Goal: Information Seeking & Learning: Learn about a topic

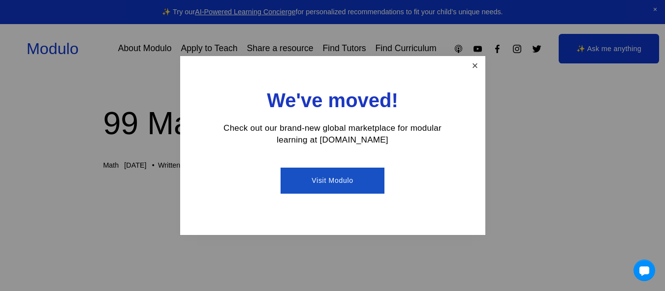
click at [475, 68] on link "Close" at bounding box center [474, 66] width 17 height 17
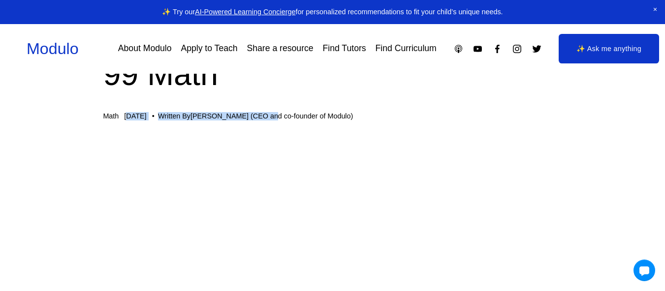
drag, startPoint x: 157, startPoint y: 121, endPoint x: 286, endPoint y: 118, distance: 129.5
click at [278, 118] on div "[DATE] Written By [PERSON_NAME] (CEO and co-founder of Modulo)" at bounding box center [238, 116] width 229 height 8
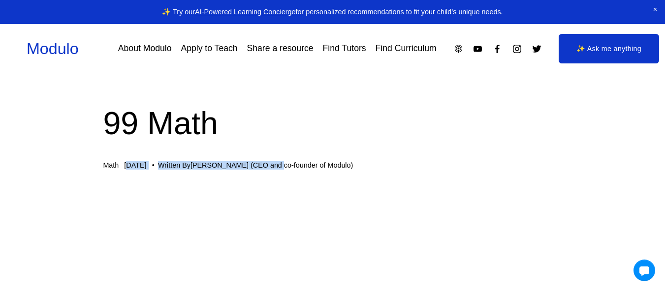
click at [208, 163] on link "[PERSON_NAME] (CEO and co-founder of Modulo)" at bounding box center [271, 165] width 162 height 8
click at [367, 158] on div "99 Math Math [DATE] Written By [PERSON_NAME] (CEO and co-founder of Modulo)" at bounding box center [332, 135] width 459 height 69
drag, startPoint x: 368, startPoint y: 164, endPoint x: 223, endPoint y: 165, distance: 144.7
click at [224, 165] on div "Math [DATE] Written By [PERSON_NAME] (CEO and co-founder of Modulo)" at bounding box center [332, 165] width 459 height 8
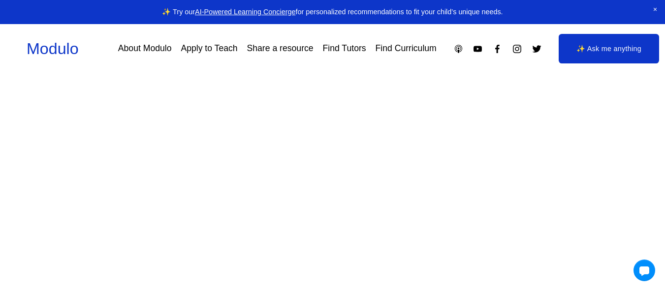
scroll to position [394, 0]
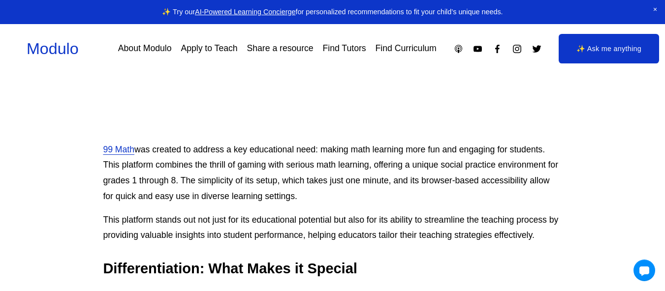
click at [162, 148] on p "99 Math was created to address a key educational need: making math learning mor…" at bounding box center [332, 173] width 459 height 63
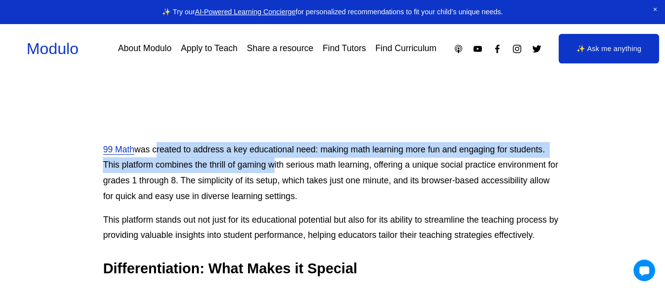
drag, startPoint x: 162, startPoint y: 148, endPoint x: 271, endPoint y: 170, distance: 111.0
click at [271, 170] on p "99 Math was created to address a key educational need: making math learning mor…" at bounding box center [332, 173] width 459 height 63
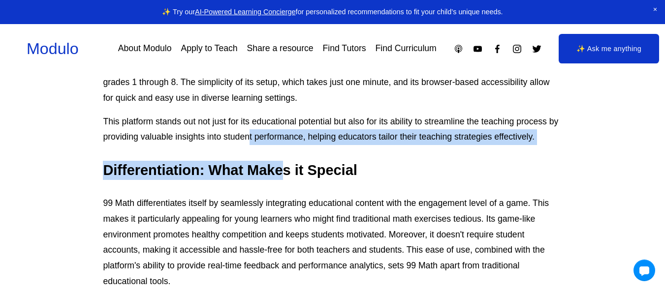
drag, startPoint x: 271, startPoint y: 145, endPoint x: 231, endPoint y: 162, distance: 43.4
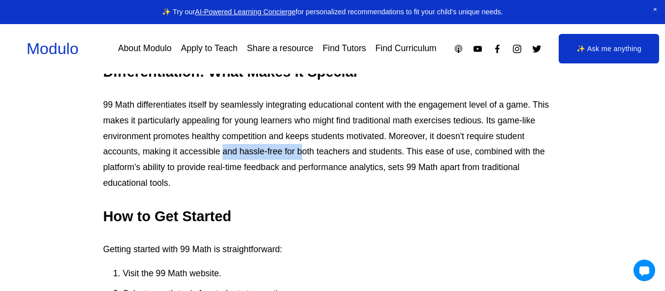
click at [304, 153] on p "99 Math differentiates itself by seamlessly integrating educational content wit…" at bounding box center [332, 144] width 459 height 94
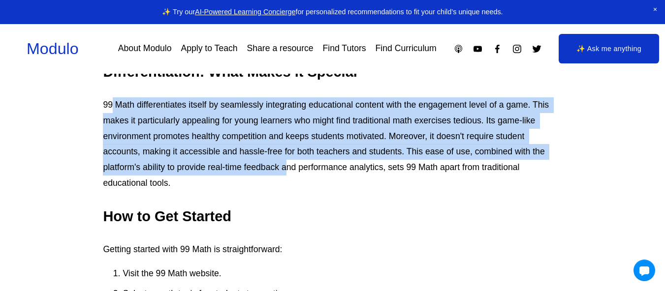
drag, startPoint x: 113, startPoint y: 109, endPoint x: 315, endPoint y: 177, distance: 213.5
click at [290, 168] on p "99 Math differentiates itself by seamlessly integrating educational content wit…" at bounding box center [332, 144] width 459 height 94
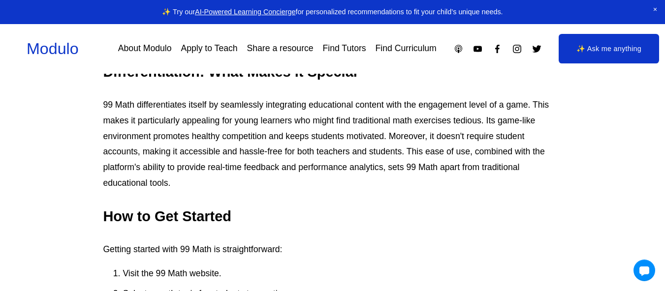
click at [315, 177] on p "99 Math differentiates itself by seamlessly integrating educational content wit…" at bounding box center [332, 144] width 459 height 94
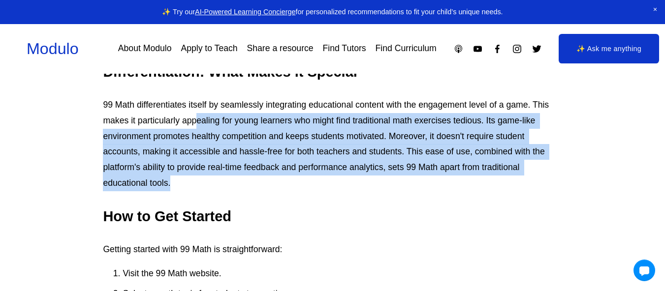
drag, startPoint x: 253, startPoint y: 157, endPoint x: 337, endPoint y: 182, distance: 87.0
click at [336, 182] on p "99 Math differentiates itself by seamlessly integrating educational content wit…" at bounding box center [332, 144] width 459 height 94
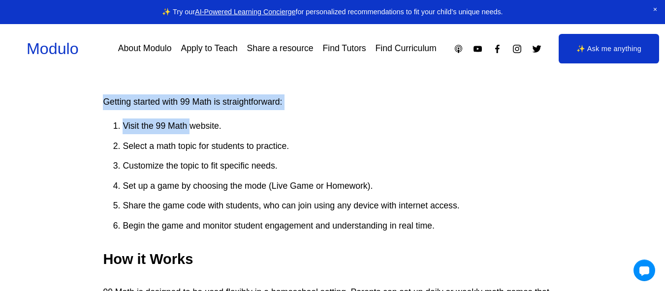
drag, startPoint x: 113, startPoint y: 110, endPoint x: 195, endPoint y: 120, distance: 82.3
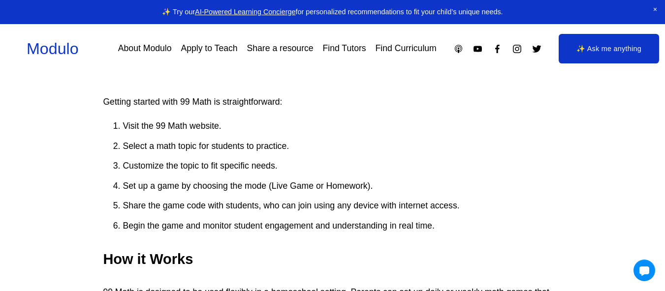
click at [232, 151] on p "Select a math topic for students to practice." at bounding box center [342, 147] width 439 height 16
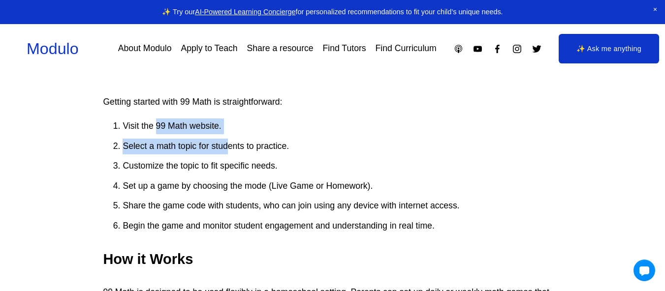
drag, startPoint x: 189, startPoint y: 139, endPoint x: 230, endPoint y: 147, distance: 42.1
click at [230, 147] on ol "Visit the 99 Math website. Select a math topic for students to practice. Custom…" at bounding box center [332, 176] width 459 height 115
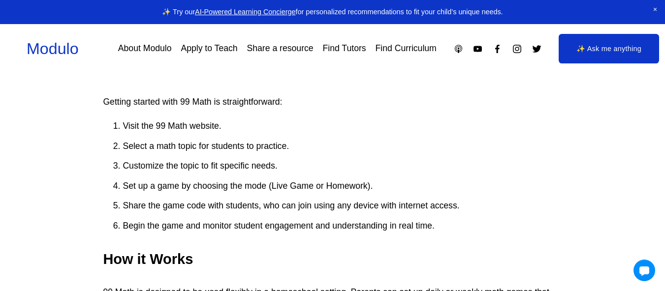
click at [118, 99] on p "Getting started with 99 Math is straightforward:" at bounding box center [332, 103] width 459 height 16
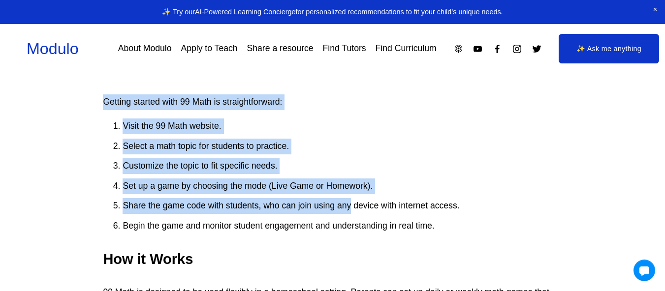
drag, startPoint x: 118, startPoint y: 99, endPoint x: 349, endPoint y: 197, distance: 251.7
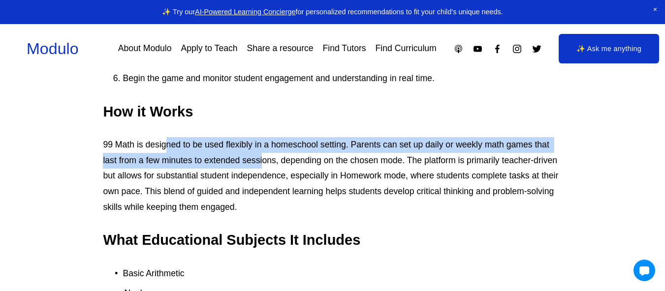
drag, startPoint x: 168, startPoint y: 130, endPoint x: 274, endPoint y: 162, distance: 110.4
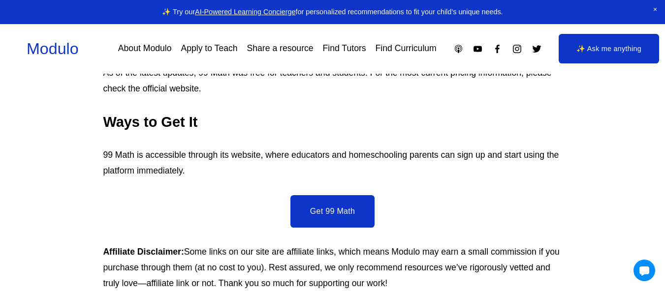
scroll to position [1821, 0]
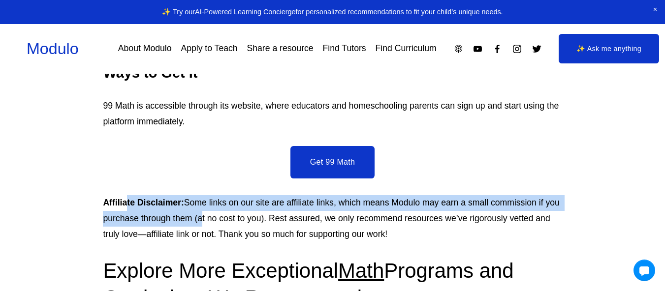
drag, startPoint x: 249, startPoint y: 218, endPoint x: 281, endPoint y: 218, distance: 32.0
click at [281, 218] on p "Affiliate Disclaimer: Some links on our site are affiliate links, which means M…" at bounding box center [332, 218] width 459 height 47
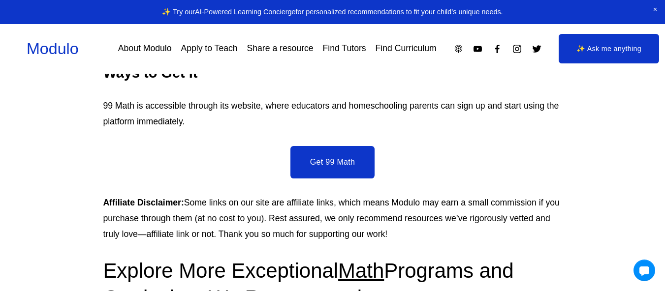
click at [310, 218] on p "Affiliate Disclaimer: Some links on our site are affiliate links, which means M…" at bounding box center [332, 218] width 459 height 47
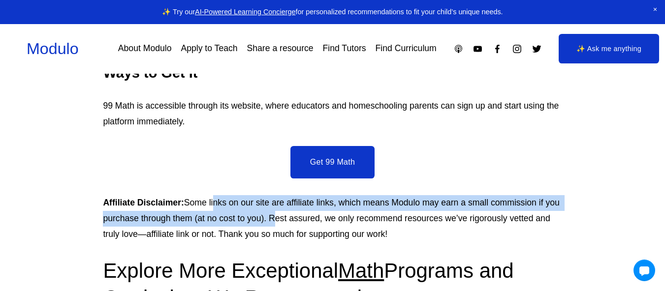
drag, startPoint x: 217, startPoint y: 207, endPoint x: 325, endPoint y: 217, distance: 108.7
click at [322, 217] on p "Affiliate Disclaimer: Some links on our site are affiliate links, which means M…" at bounding box center [332, 218] width 459 height 47
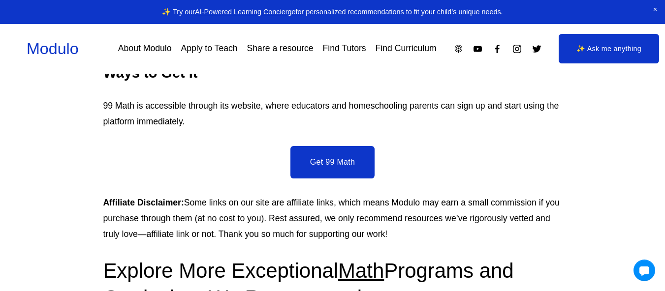
click at [332, 217] on p "Affiliate Disclaimer: Some links on our site are affiliate links, which means M…" at bounding box center [332, 218] width 459 height 47
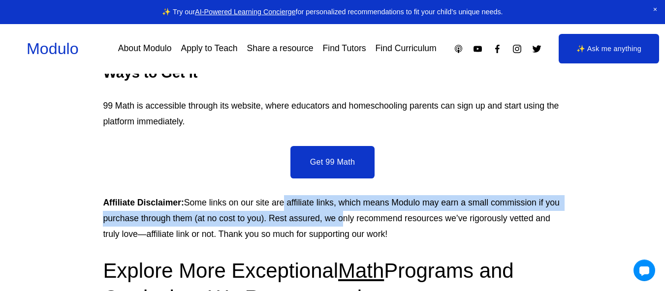
drag, startPoint x: 370, startPoint y: 222, endPoint x: 392, endPoint y: 223, distance: 21.7
click at [392, 223] on p "Affiliate Disclaimer: Some links on our site are affiliate links, which means M…" at bounding box center [332, 218] width 459 height 47
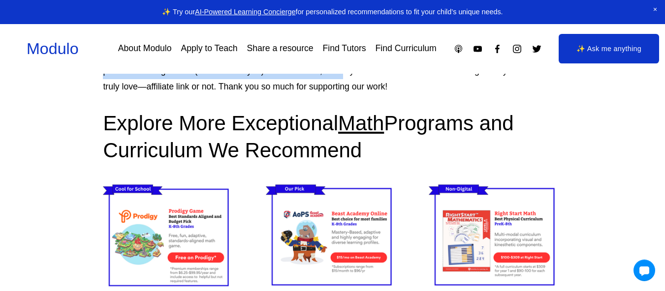
drag, startPoint x: 193, startPoint y: 138, endPoint x: 439, endPoint y: 160, distance: 246.6
click at [432, 160] on h2 "Explore More Exceptional Math Programs and Curriculum We Recommend" at bounding box center [332, 137] width 459 height 54
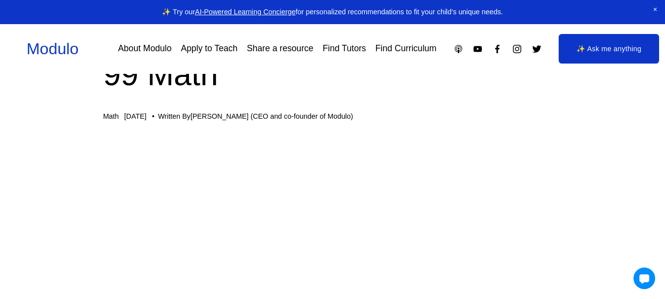
scroll to position [0, 0]
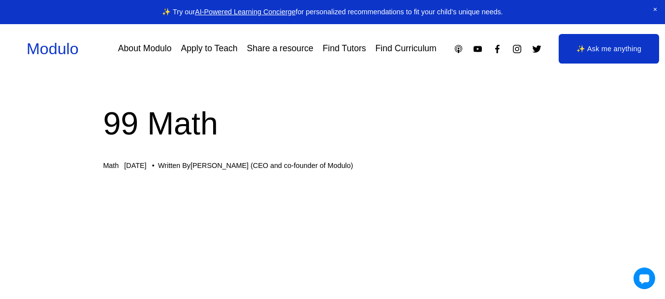
click at [116, 126] on h1 "99 Math" at bounding box center [332, 123] width 459 height 44
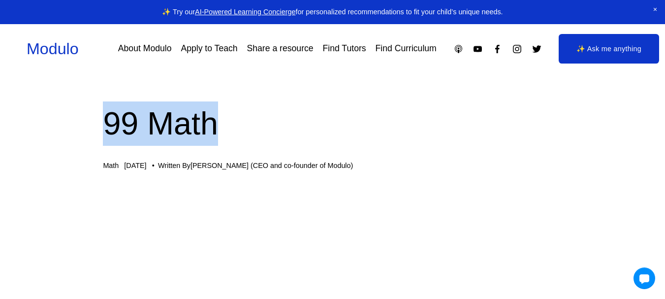
drag, startPoint x: 116, startPoint y: 126, endPoint x: 270, endPoint y: 126, distance: 154.1
click at [270, 126] on h1 "99 Math" at bounding box center [332, 123] width 459 height 44
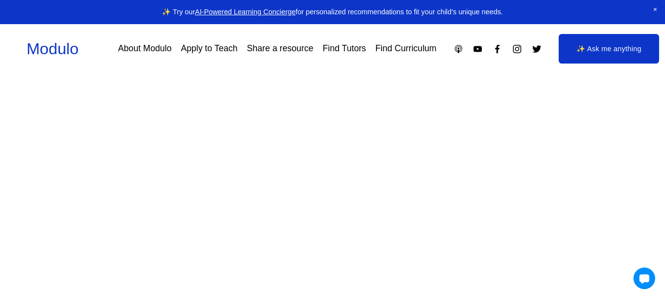
copy div "99 Math"
